Goal: Information Seeking & Learning: Learn about a topic

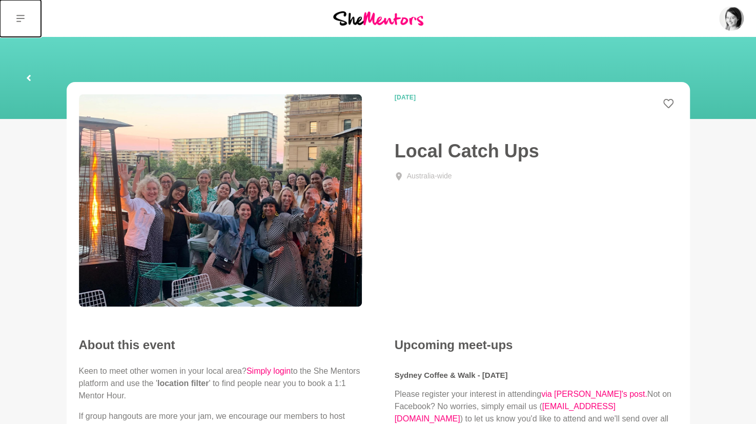
click at [27, 18] on button at bounding box center [20, 18] width 41 height 37
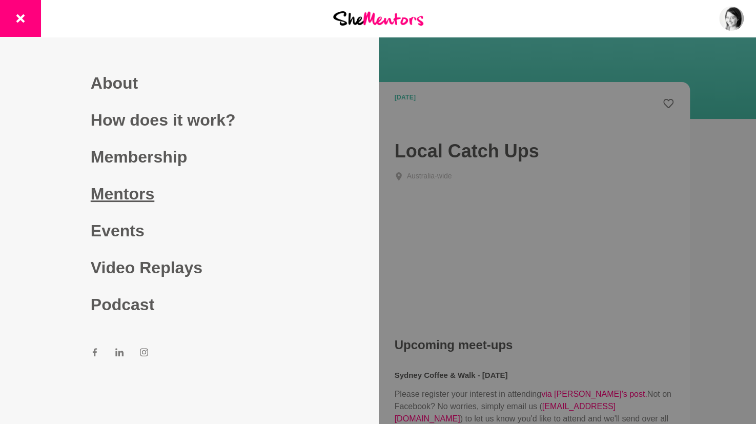
click at [132, 205] on link "Mentors" at bounding box center [189, 193] width 197 height 37
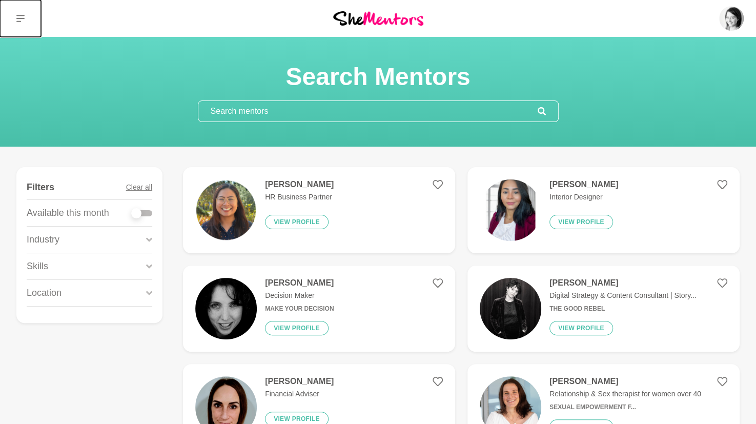
click at [23, 14] on icon at bounding box center [20, 18] width 8 height 8
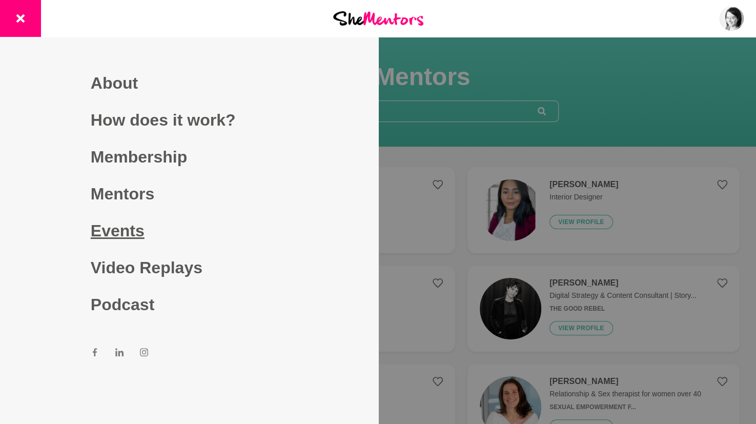
click at [103, 231] on link "Events" at bounding box center [189, 230] width 197 height 37
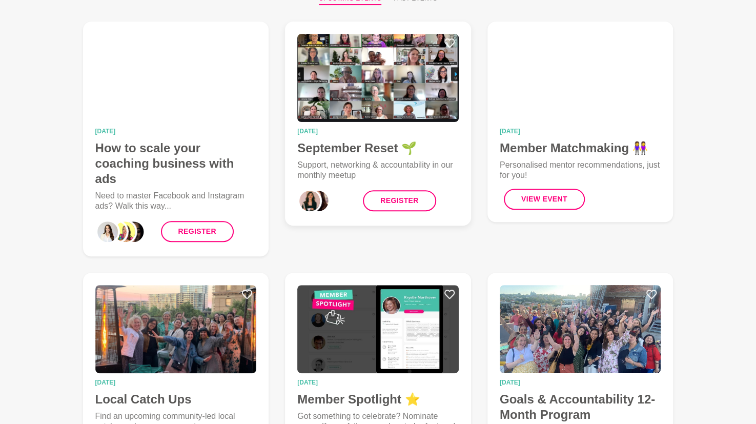
scroll to position [118, 0]
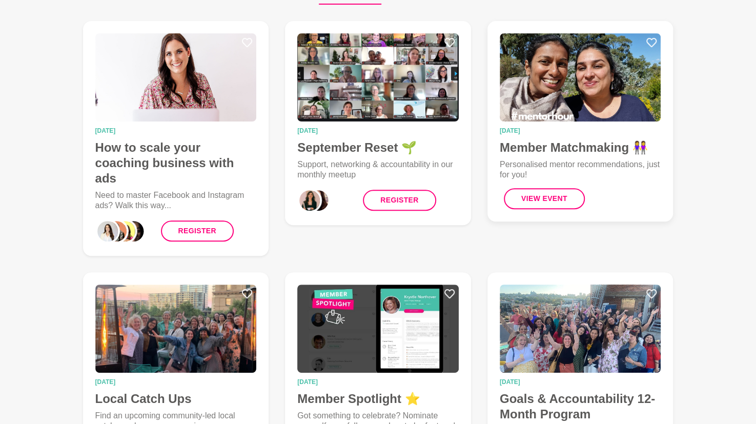
click at [599, 155] on h4 "Member Matchmaking 👭" at bounding box center [580, 147] width 161 height 15
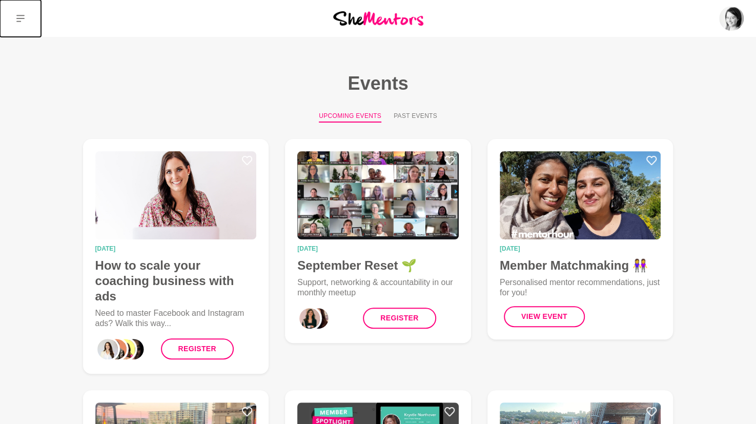
click at [20, 20] on icon at bounding box center [20, 18] width 8 height 8
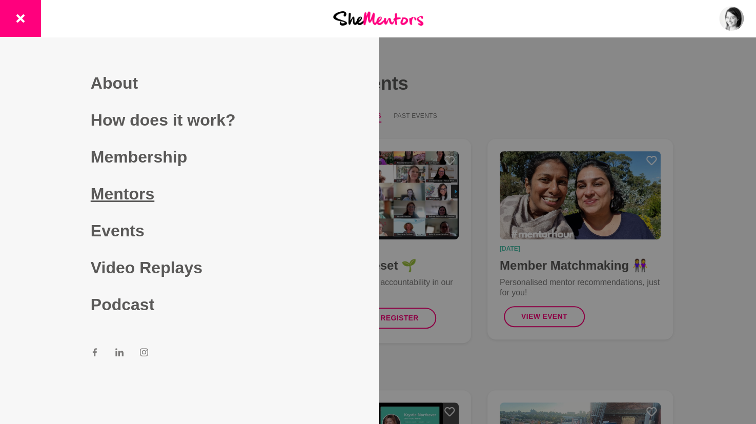
click at [102, 196] on link "Mentors" at bounding box center [189, 193] width 197 height 37
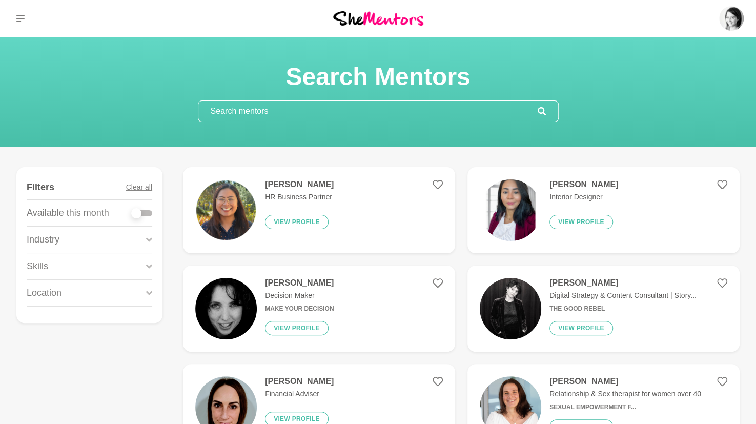
click at [122, 241] on div "Industry" at bounding box center [90, 240] width 126 height 26
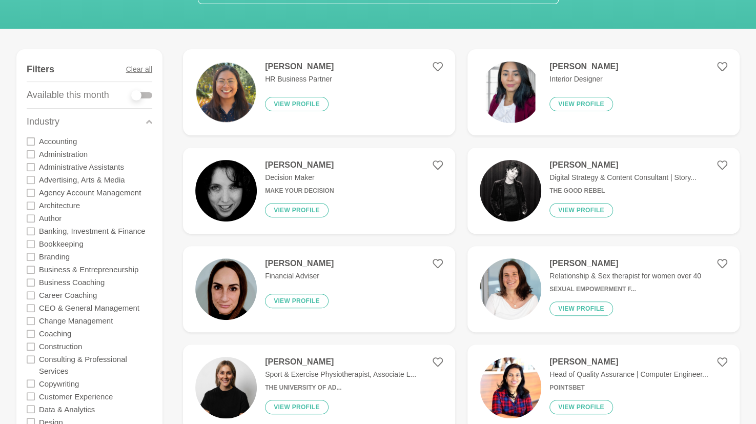
scroll to position [118, 0]
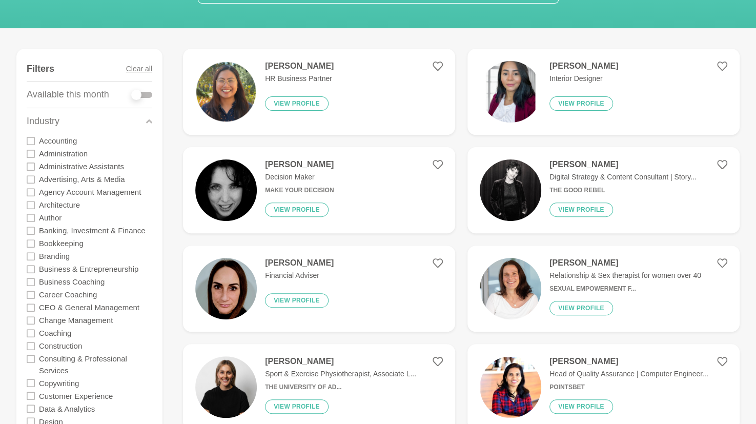
click at [143, 94] on div at bounding box center [142, 95] width 21 height 6
checkbox input "true"
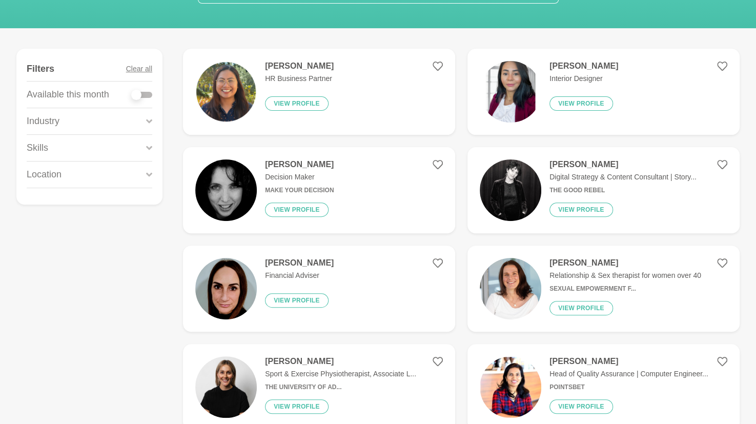
scroll to position [0, 0]
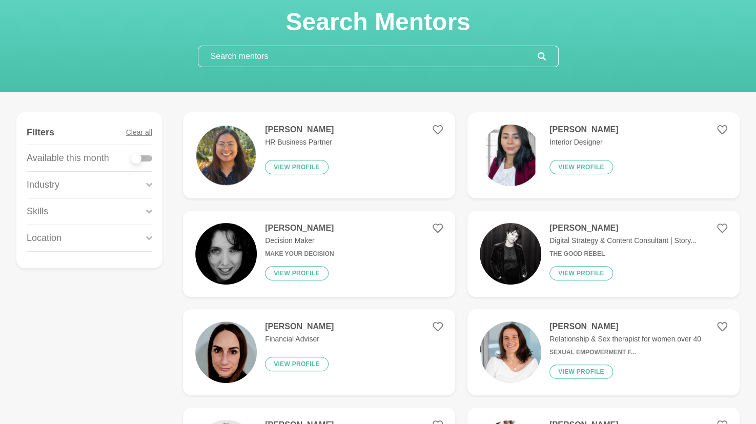
scroll to position [58, 0]
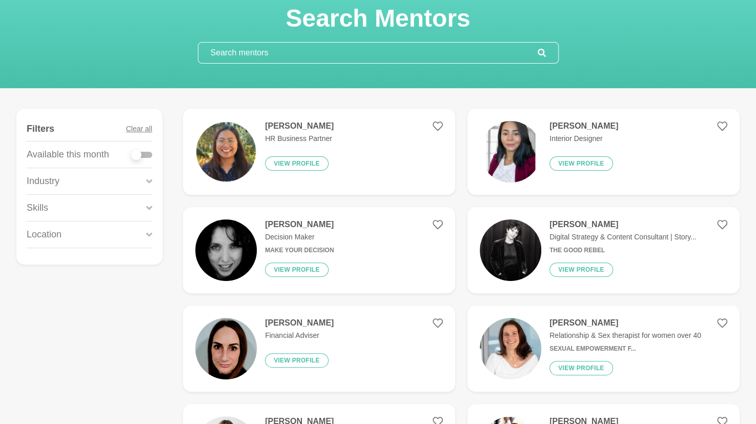
click at [148, 153] on div at bounding box center [142, 155] width 21 height 6
checkbox input "true"
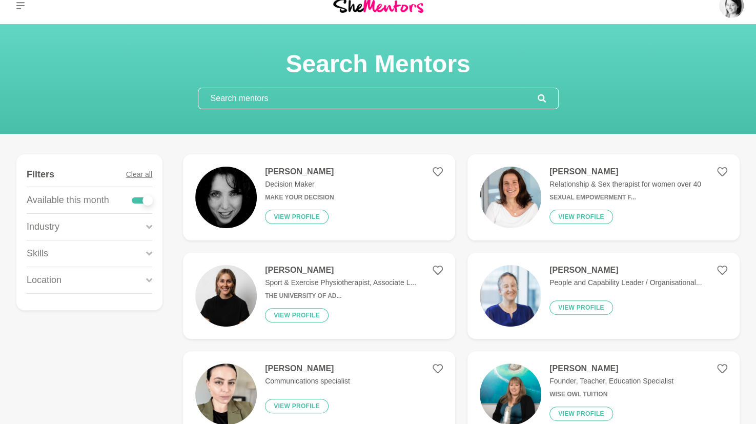
scroll to position [12, 0]
click at [572, 217] on button "View profile" at bounding box center [582, 217] width 64 height 14
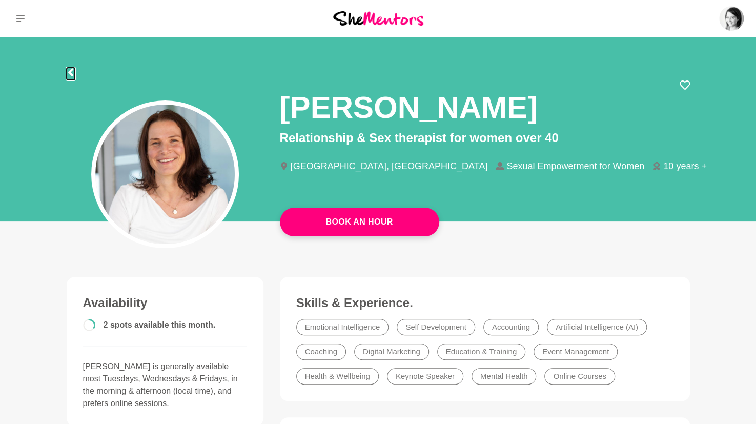
click at [70, 71] on icon at bounding box center [70, 72] width 5 height 8
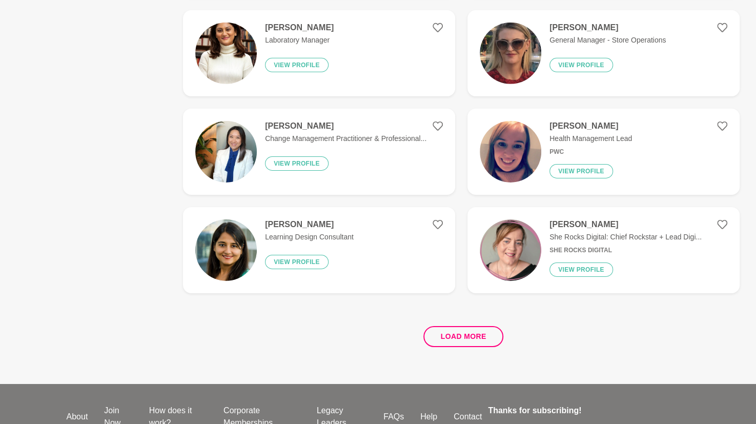
scroll to position [1925, 0]
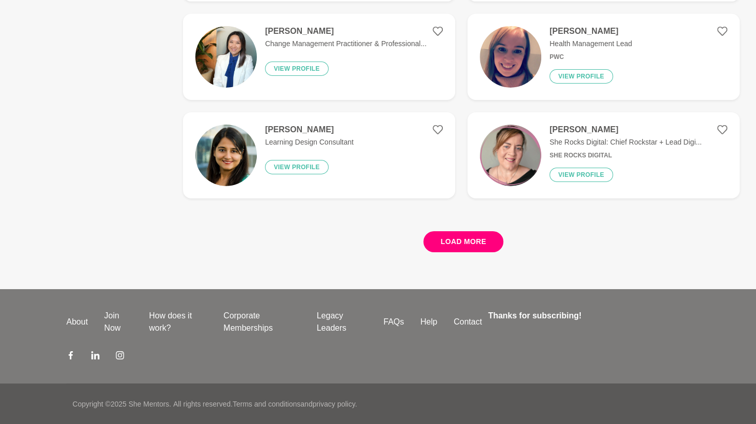
click at [450, 241] on button "Load more" at bounding box center [463, 241] width 80 height 21
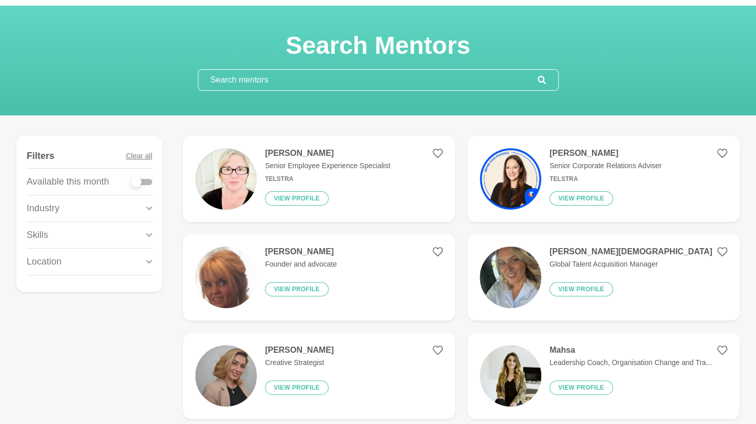
scroll to position [33, 0]
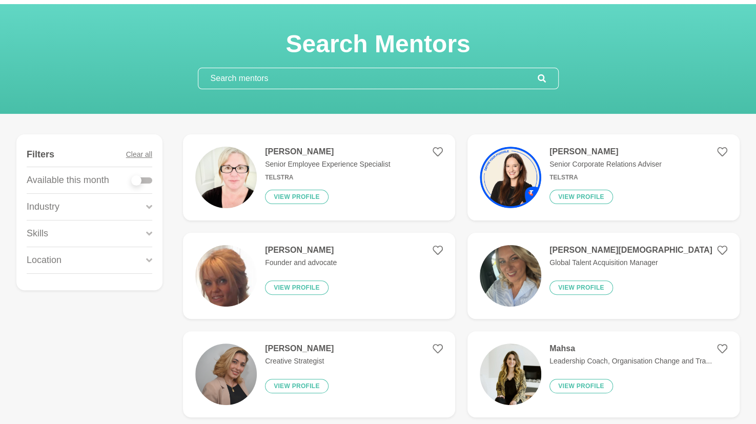
click at [148, 179] on div at bounding box center [142, 180] width 21 height 6
checkbox input "true"
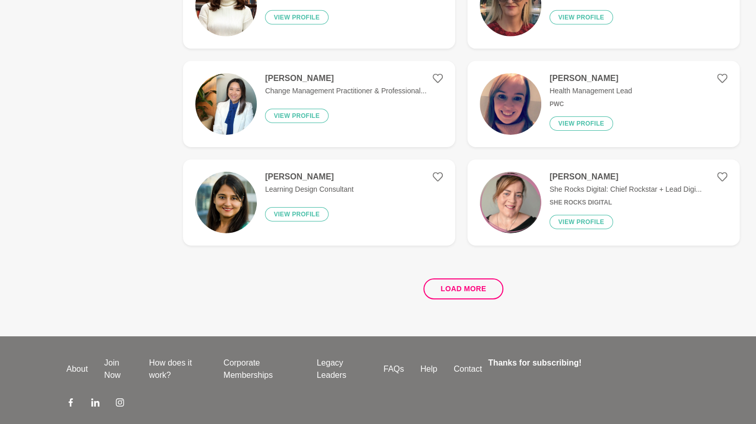
scroll to position [1925, 0]
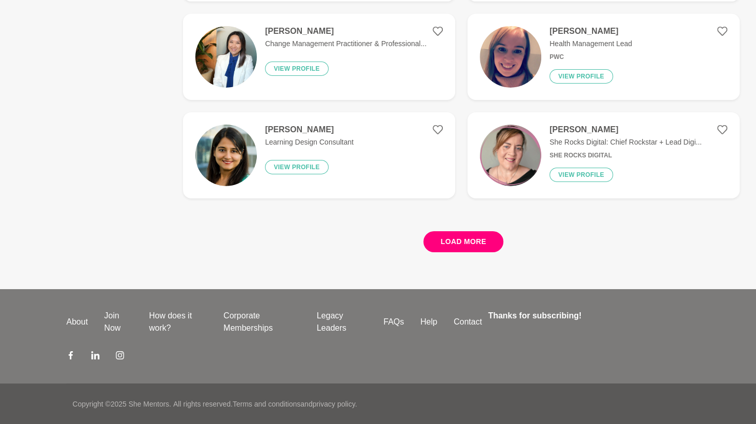
click at [478, 238] on button "Load more" at bounding box center [463, 241] width 80 height 21
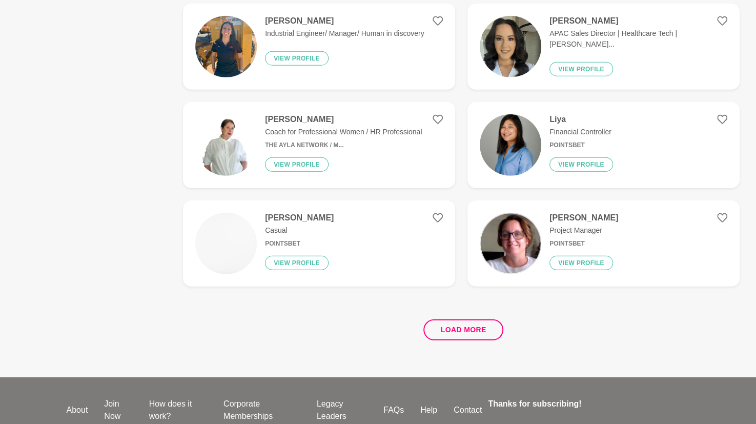
scroll to position [3818, 0]
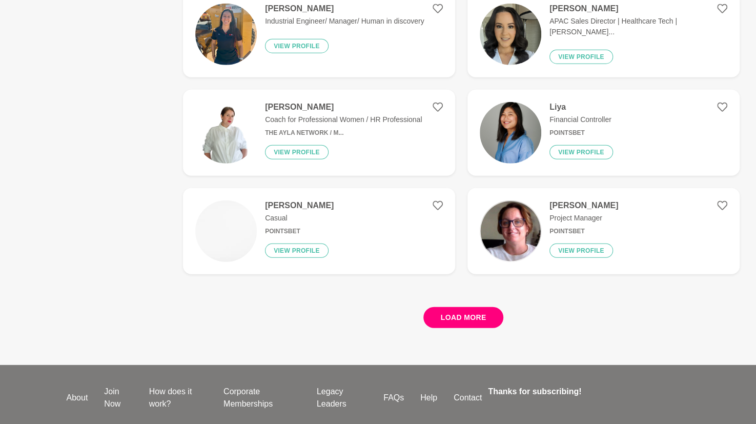
click at [489, 318] on button "Load more" at bounding box center [463, 317] width 80 height 21
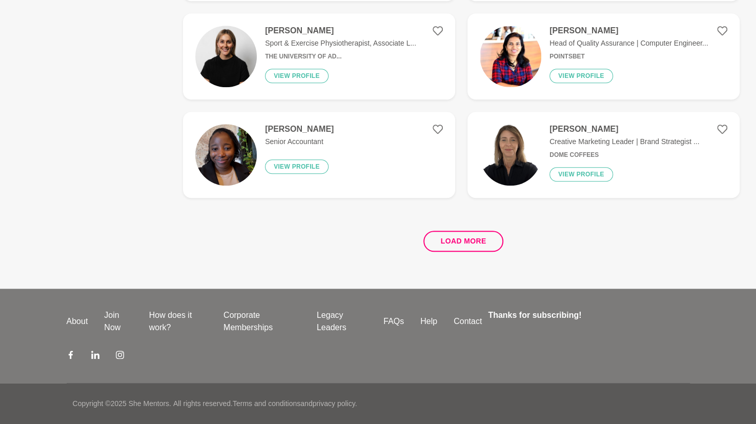
scroll to position [0, 0]
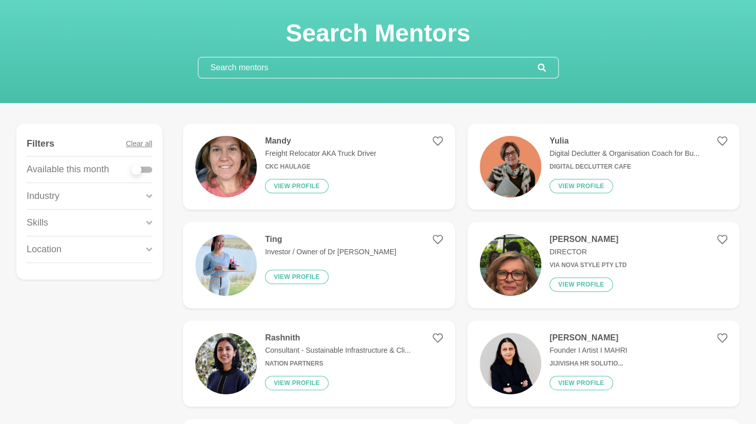
scroll to position [104, 0]
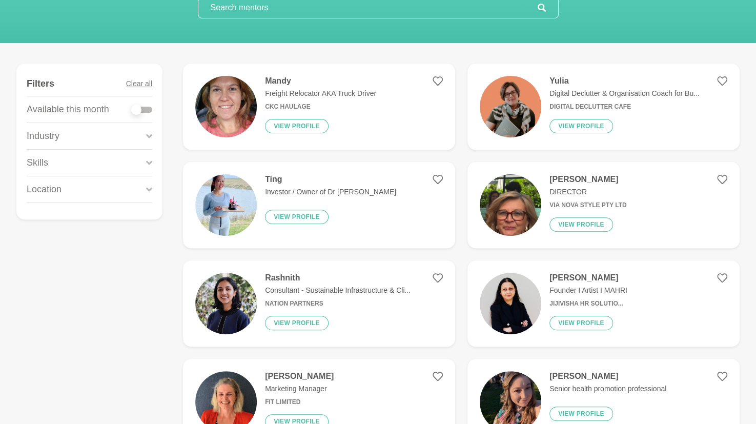
click at [132, 109] on div at bounding box center [136, 110] width 10 height 10
checkbox input "true"
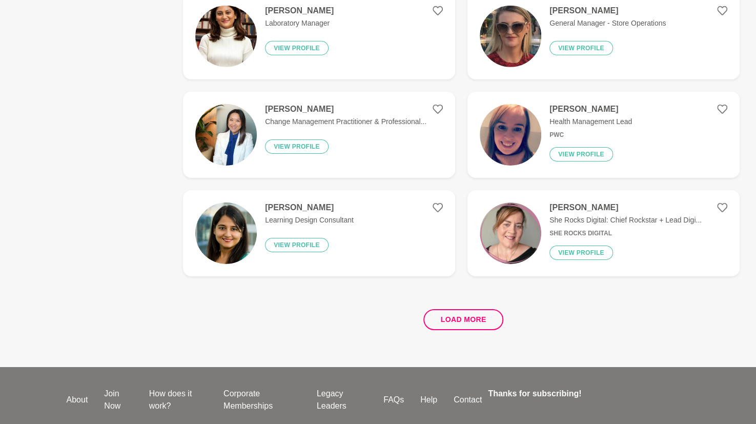
scroll to position [1925, 0]
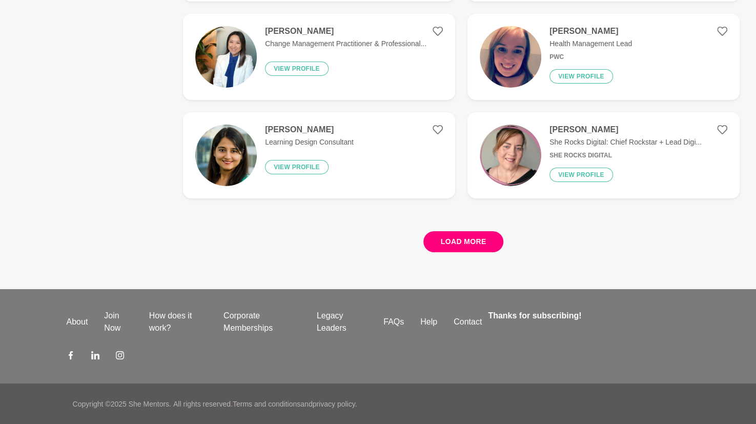
click at [470, 237] on button "Load more" at bounding box center [463, 241] width 80 height 21
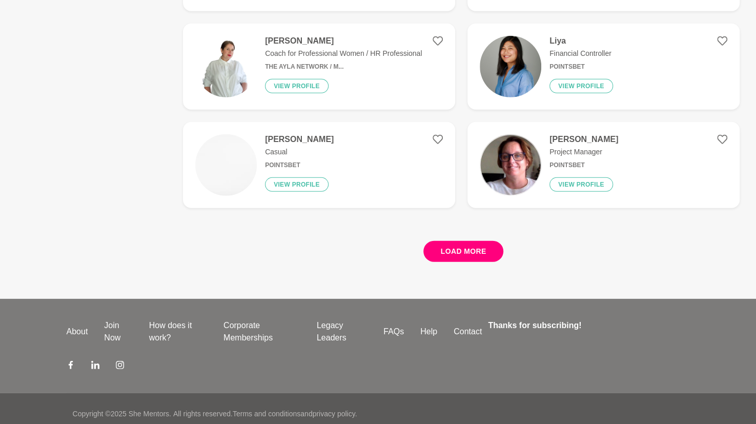
scroll to position [3881, 0]
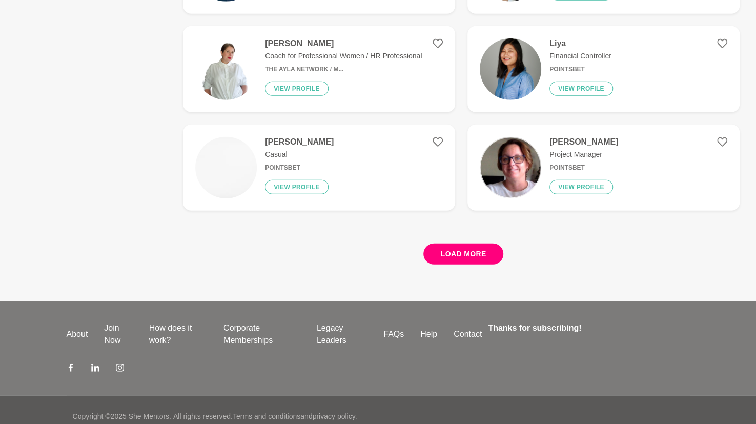
click at [469, 257] on button "Load more" at bounding box center [463, 254] width 80 height 21
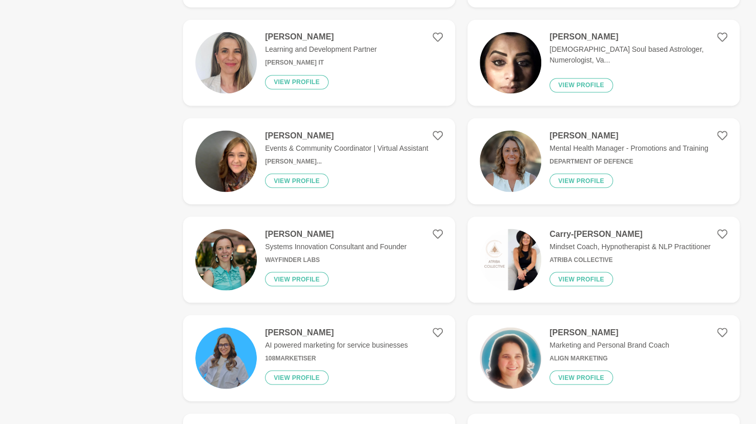
scroll to position [5560, 0]
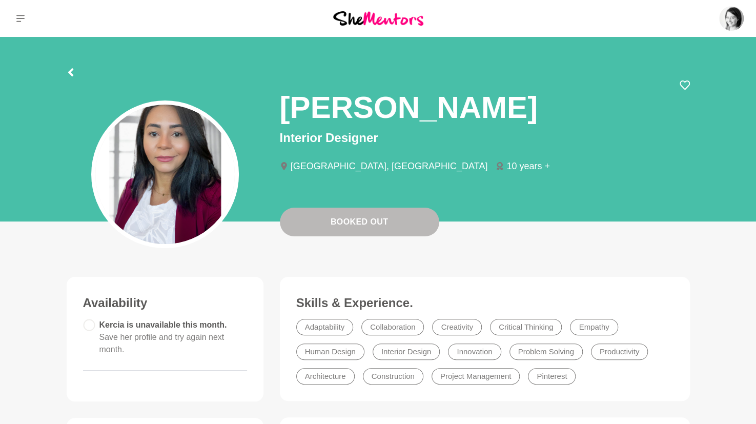
scroll to position [45, 0]
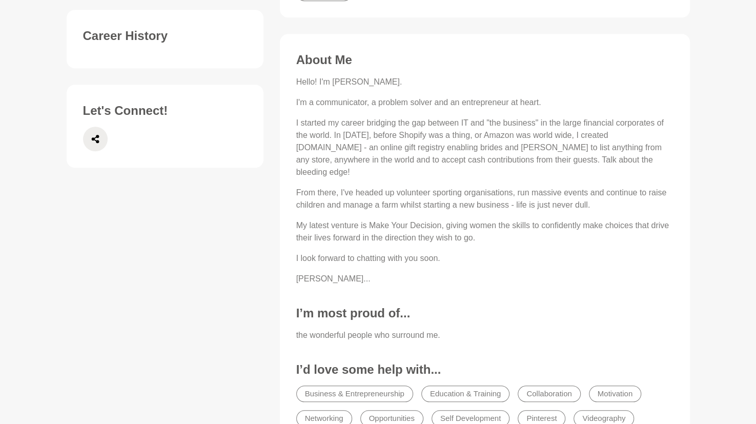
scroll to position [433, 0]
drag, startPoint x: 441, startPoint y: 211, endPoint x: 370, endPoint y: 210, distance: 70.8
click at [370, 219] on p "My latest venture is Make Your Decision, giving women the skills to confidently…" at bounding box center [484, 231] width 377 height 25
copy p "Make Your Decision"
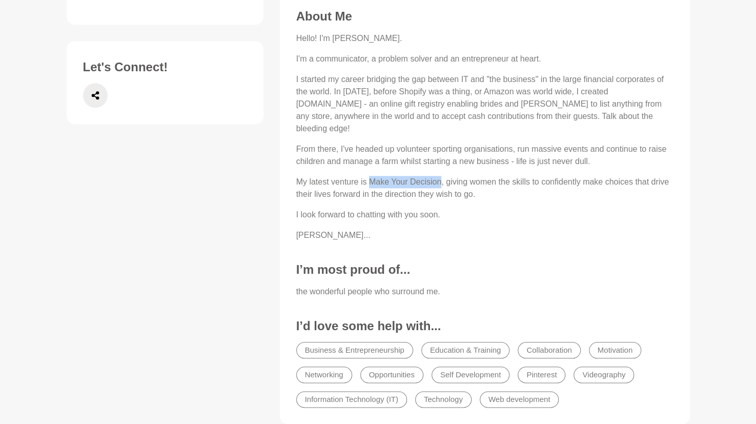
scroll to position [474, 0]
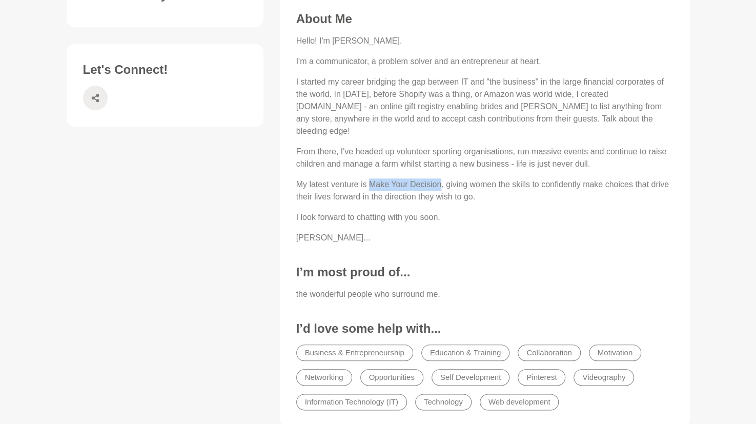
click at [97, 94] on icon at bounding box center [95, 98] width 8 height 8
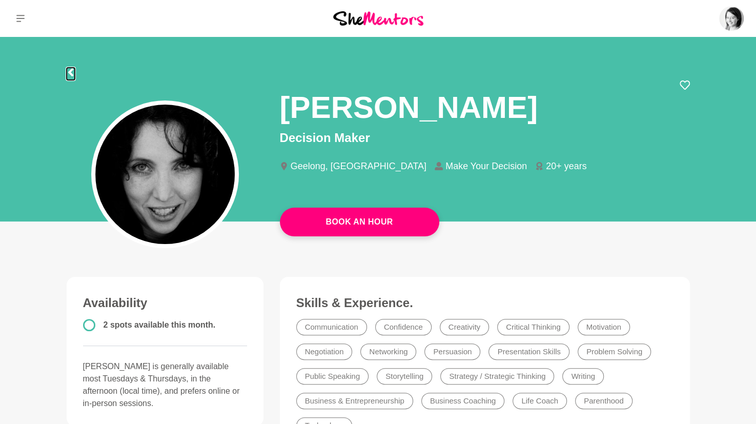
click at [68, 69] on icon at bounding box center [71, 72] width 8 height 8
